Goal: Transaction & Acquisition: Obtain resource

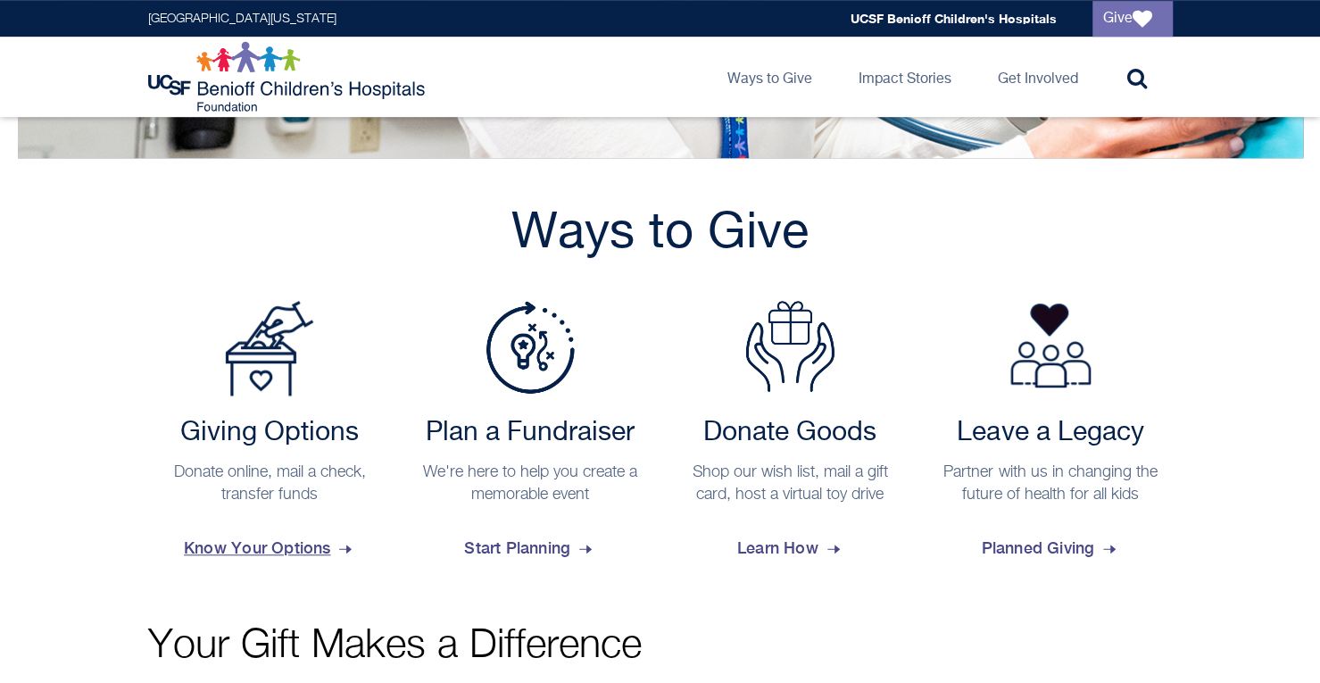
scroll to position [803, 0]
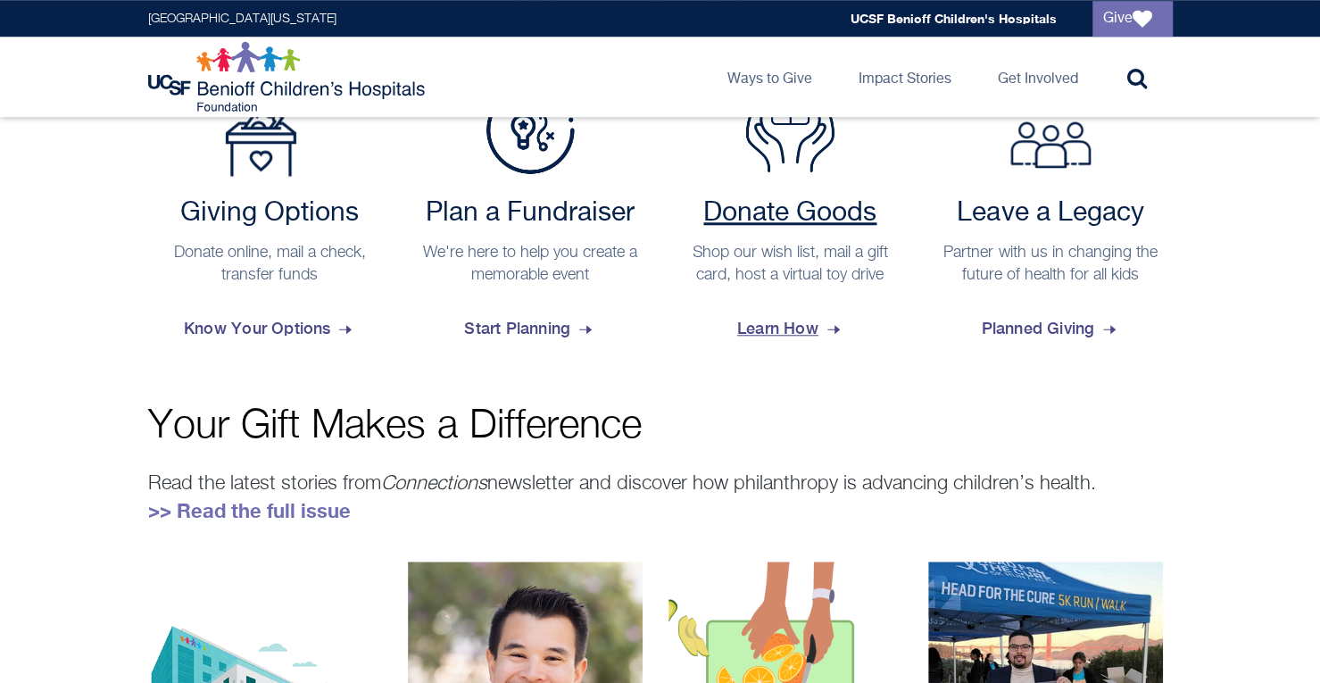
click at [811, 298] on div "Donate Goods Shop our wish list, mail a gift card, host a virtual toy drive Lea…" at bounding box center [791, 274] width 245 height 155
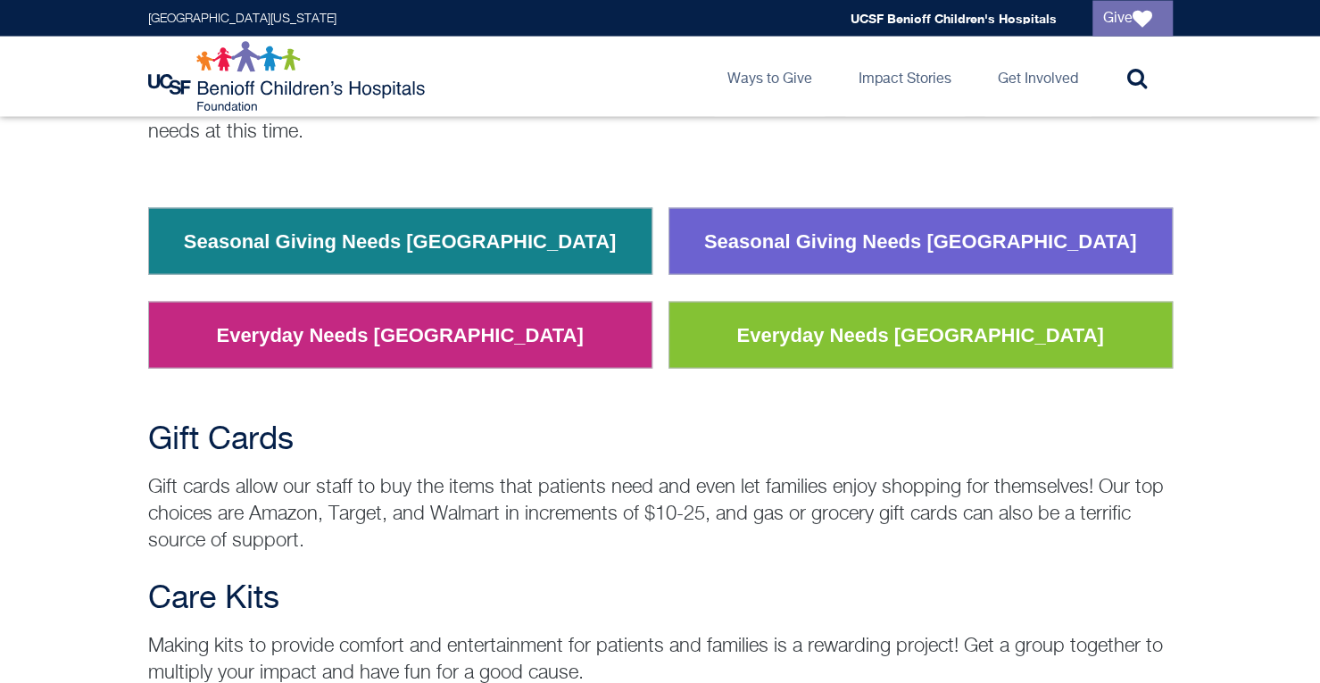
scroll to position [2143, 0]
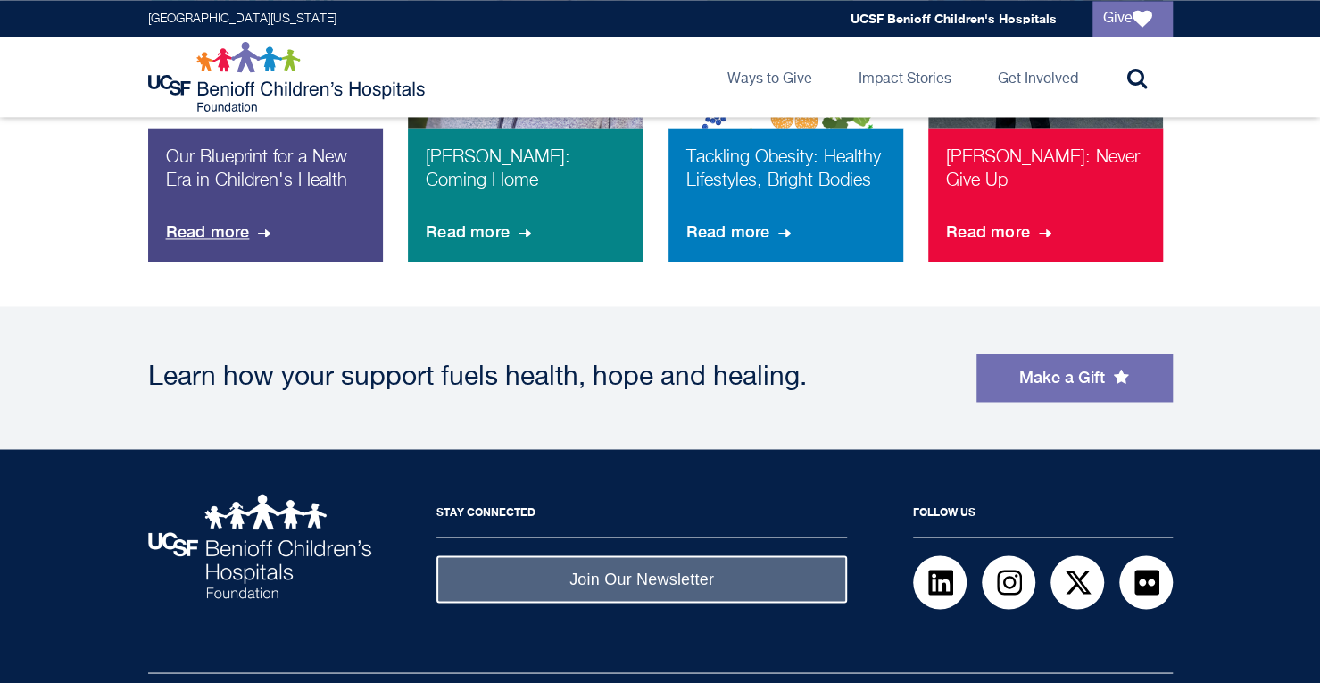
scroll to position [1544, 0]
